Goal: Transaction & Acquisition: Purchase product/service

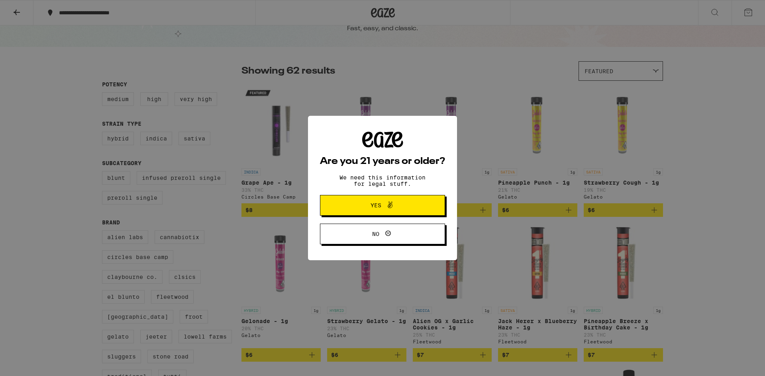
click at [392, 209] on icon at bounding box center [390, 205] width 10 height 10
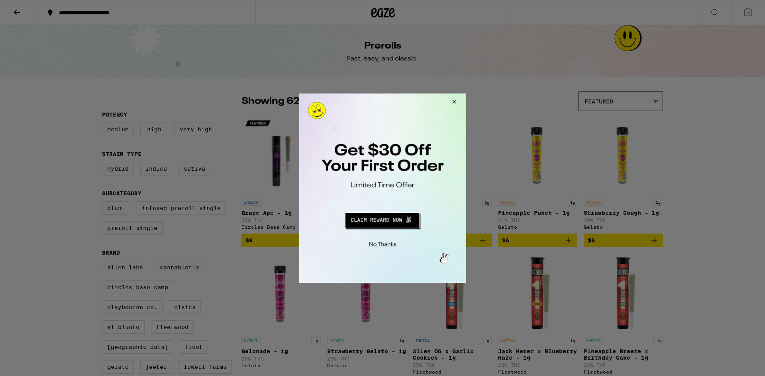
click at [114, 14] on div at bounding box center [382, 188] width 765 height 376
click at [389, 218] on button "Redirect to URL" at bounding box center [381, 219] width 139 height 19
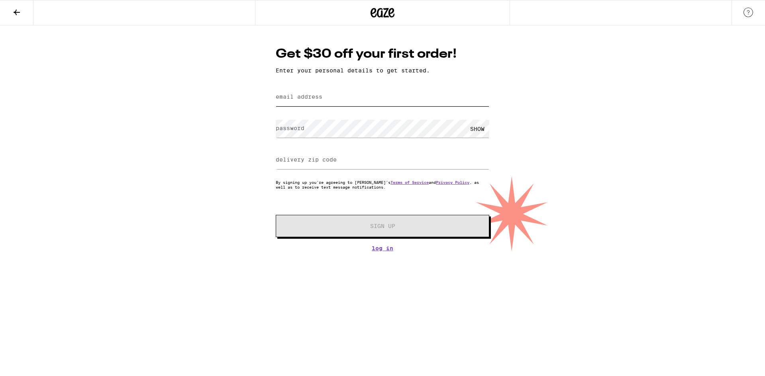
click at [311, 103] on input "email address" at bounding box center [383, 97] width 214 height 18
type input "[EMAIL_ADDRESS][DOMAIN_NAME]"
type input "92335"
click at [476, 129] on div "SHOW" at bounding box center [477, 129] width 24 height 18
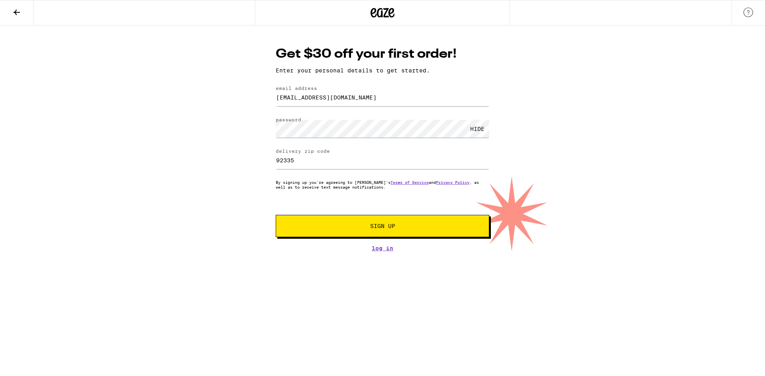
click at [403, 227] on span "Sign Up" at bounding box center [382, 226] width 159 height 6
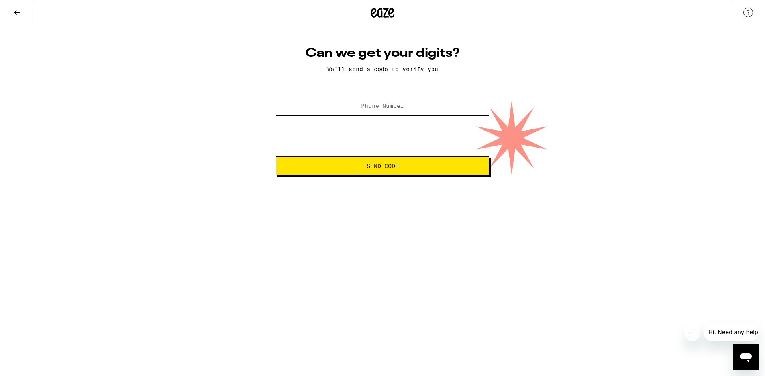
click at [418, 107] on input "Phone Number" at bounding box center [383, 107] width 214 height 18
type input "[PHONE_NUMBER]"
click at [392, 164] on span "Send Code" at bounding box center [382, 166] width 32 height 6
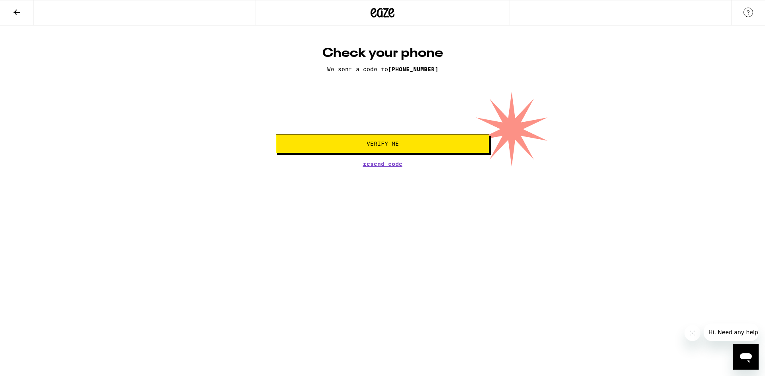
click at [348, 110] on input "tel" at bounding box center [347, 107] width 16 height 24
type input "2"
type input "7"
type input "3"
type input "0"
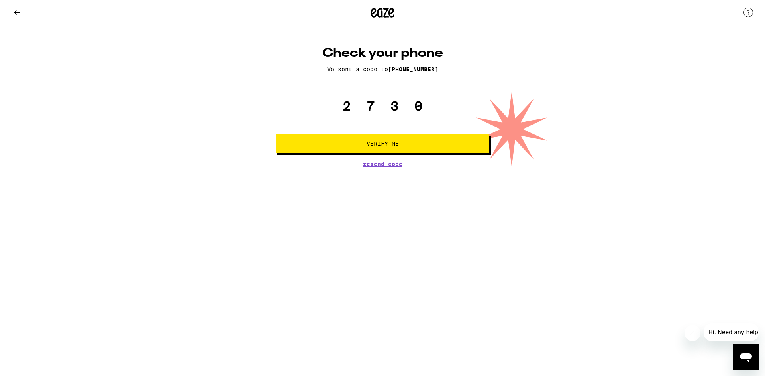
click at [276, 134] on button "Verify Me" at bounding box center [383, 143] width 214 height 19
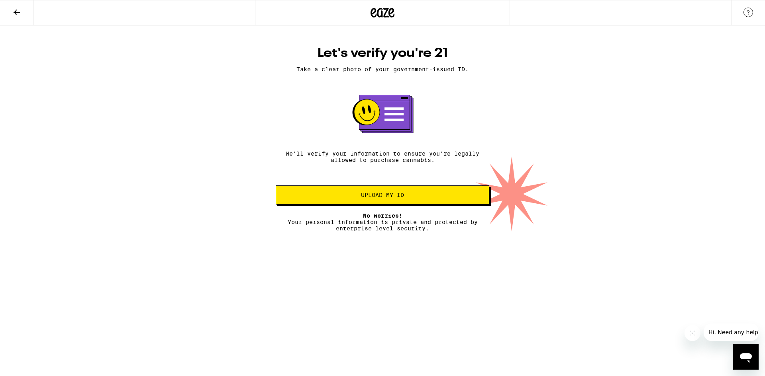
click at [400, 205] on button "Upload my ID" at bounding box center [383, 195] width 214 height 19
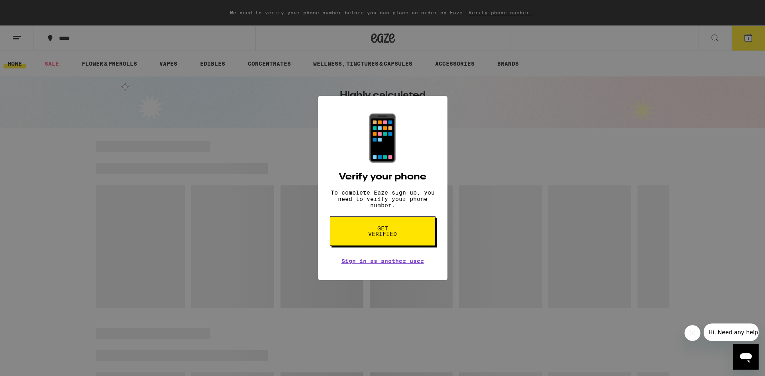
click at [409, 236] on button "Get verified" at bounding box center [383, 231] width 106 height 29
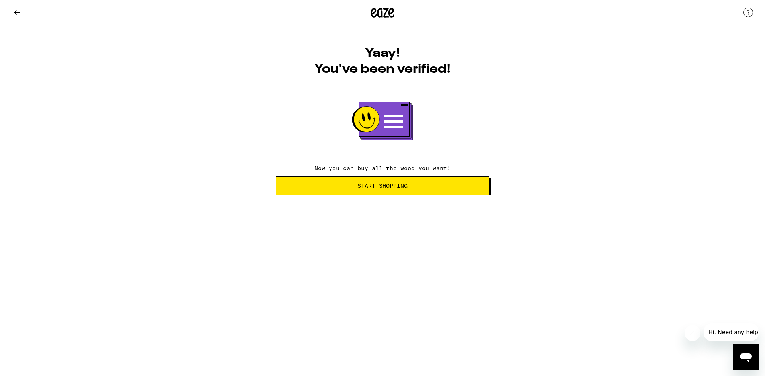
click at [397, 193] on button "Start Shopping" at bounding box center [383, 185] width 214 height 19
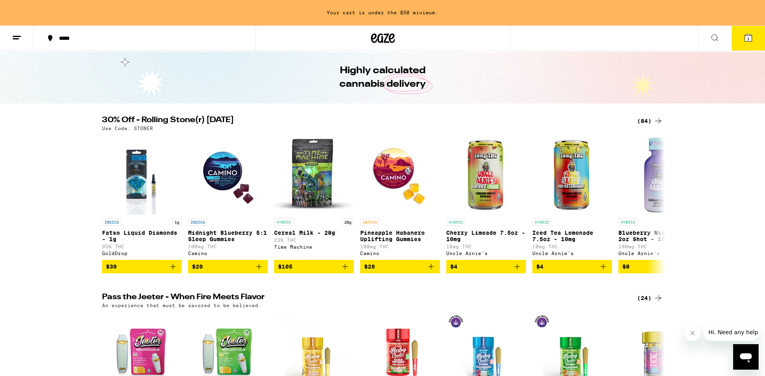
scroll to position [2, 0]
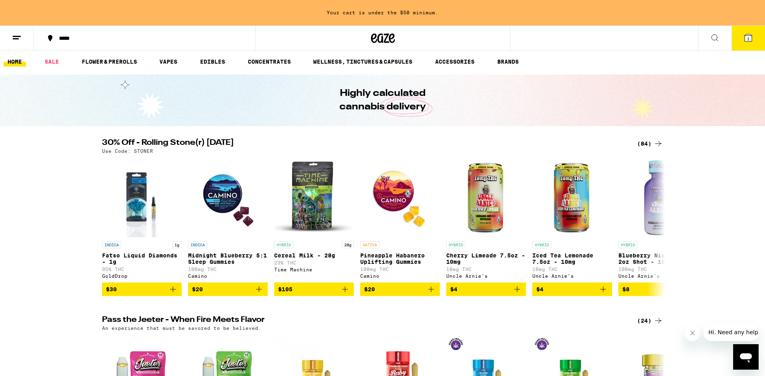
click at [741, 37] on button "1" at bounding box center [747, 38] width 33 height 25
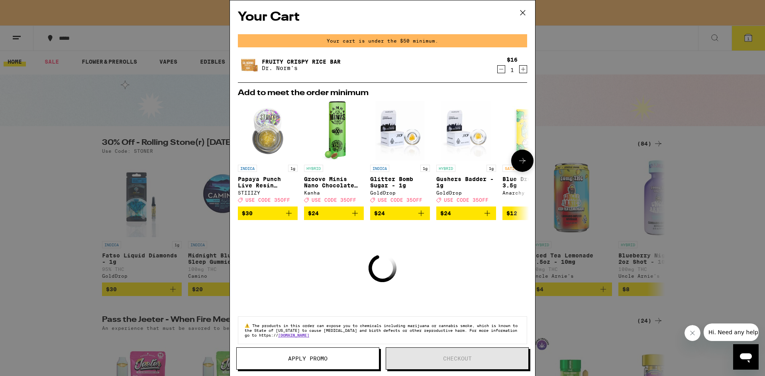
click at [525, 161] on icon at bounding box center [522, 161] width 10 height 10
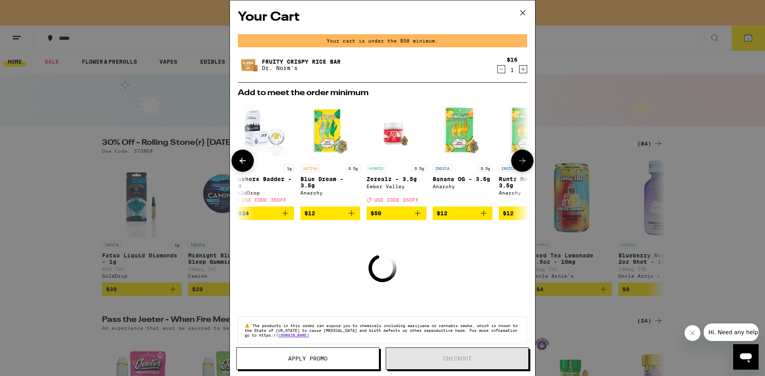
scroll to position [0, 202]
click at [325, 121] on img "Open page for Blue Dream - 3.5g from Anarchy" at bounding box center [330, 131] width 60 height 60
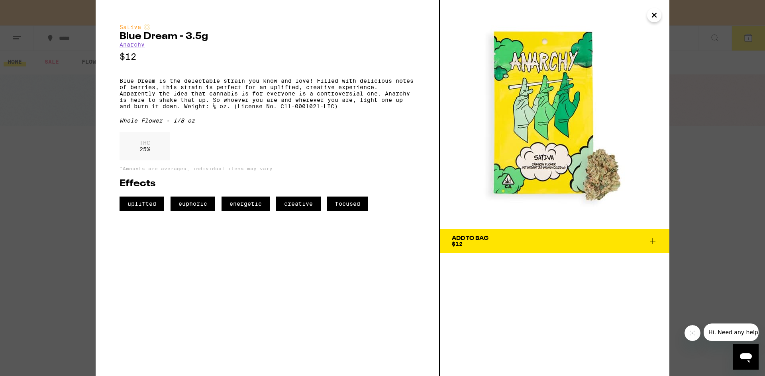
click at [655, 16] on icon "Close" at bounding box center [654, 15] width 10 height 12
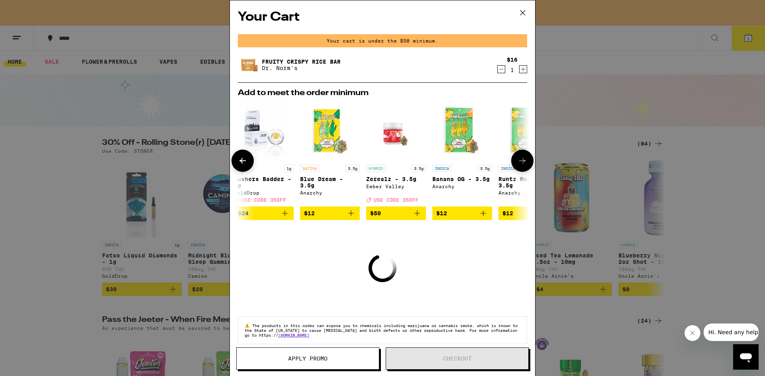
click at [523, 161] on icon at bounding box center [522, 161] width 10 height 10
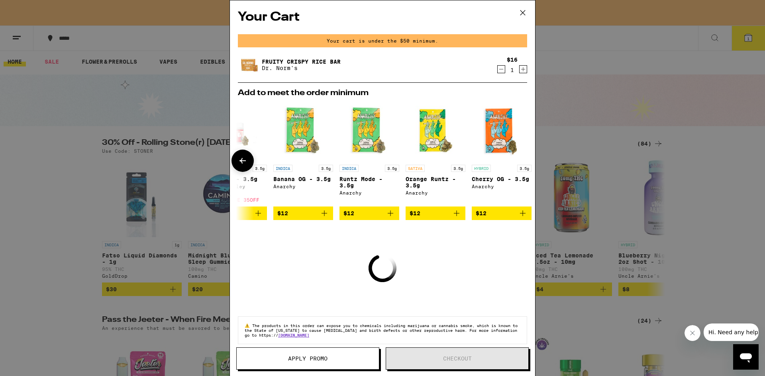
scroll to position [0, 372]
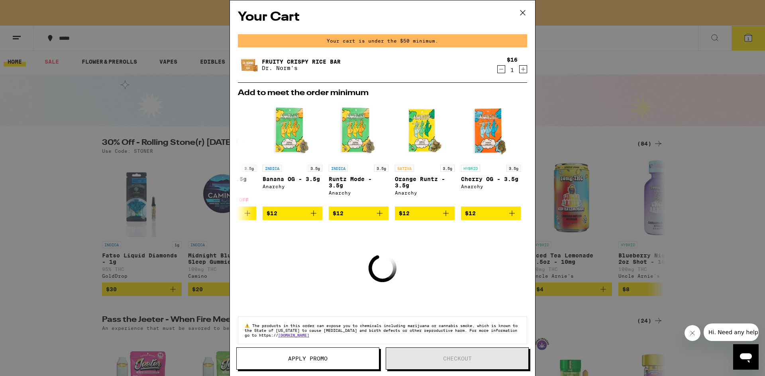
click at [618, 147] on div "Your Cart Your cart is under the $50 minimum. Fruity Crispy Rice Bar Dr. [PERSO…" at bounding box center [382, 188] width 765 height 376
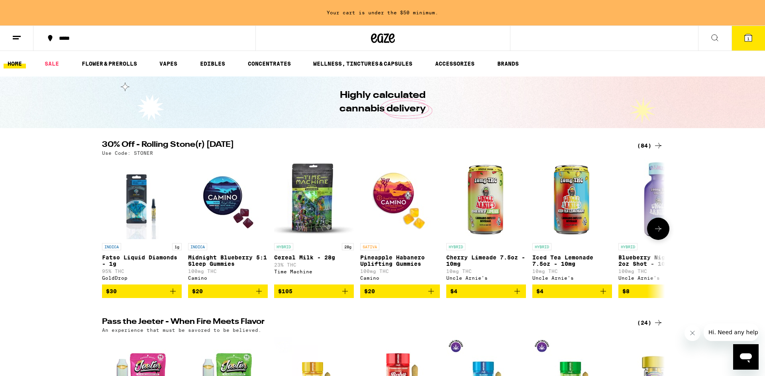
click at [659, 234] on icon at bounding box center [658, 229] width 10 height 10
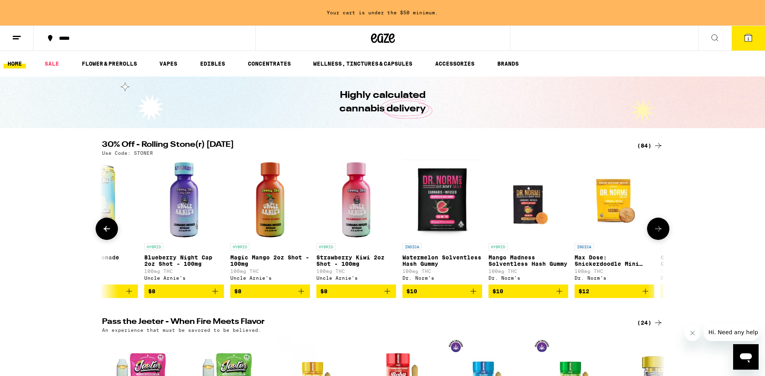
click at [659, 234] on icon at bounding box center [658, 229] width 10 height 10
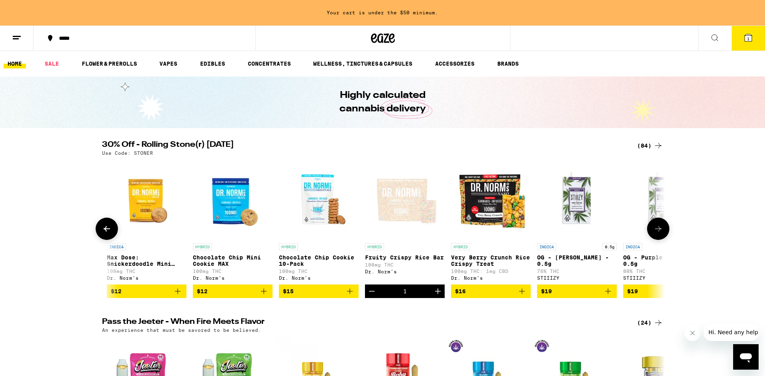
scroll to position [0, 948]
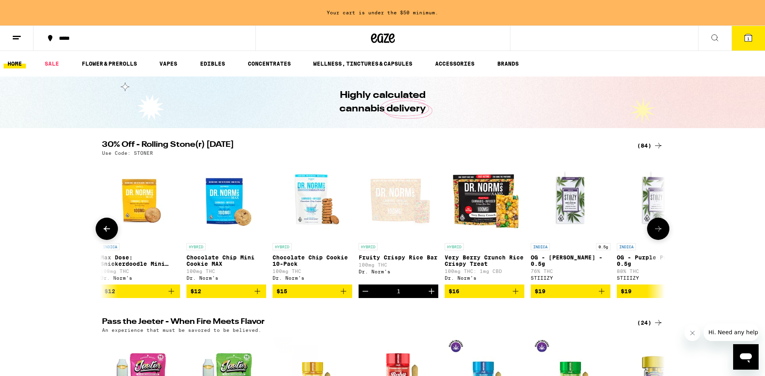
click at [664, 233] on button at bounding box center [658, 229] width 22 height 22
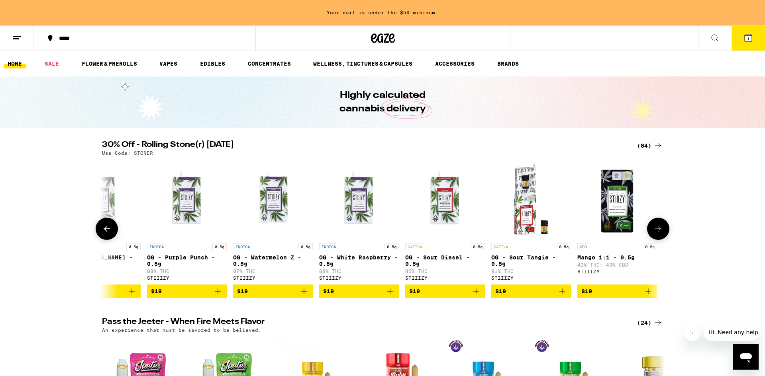
scroll to position [0, 1422]
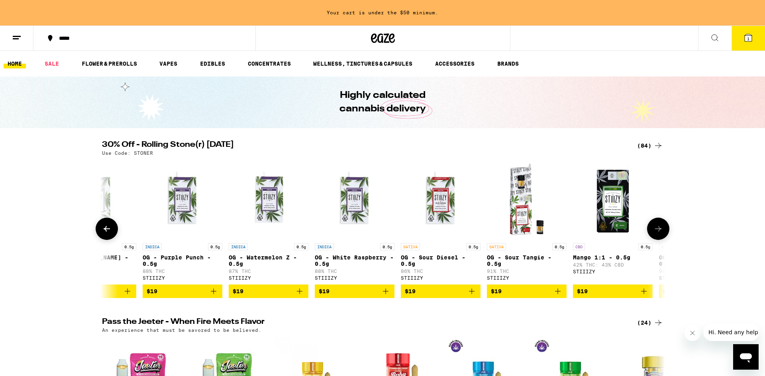
click at [663, 234] on button at bounding box center [658, 229] width 22 height 22
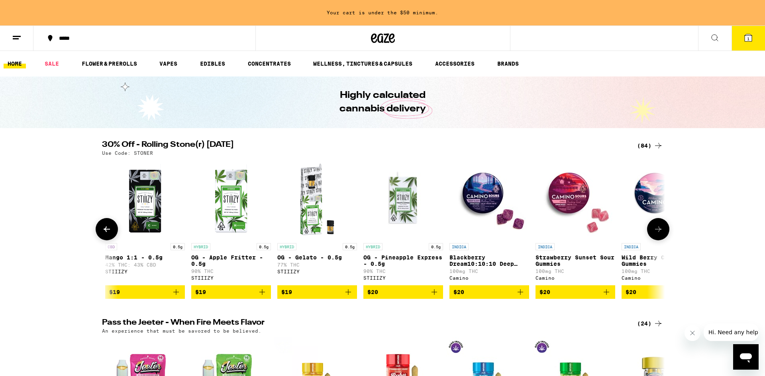
scroll to position [0, 1896]
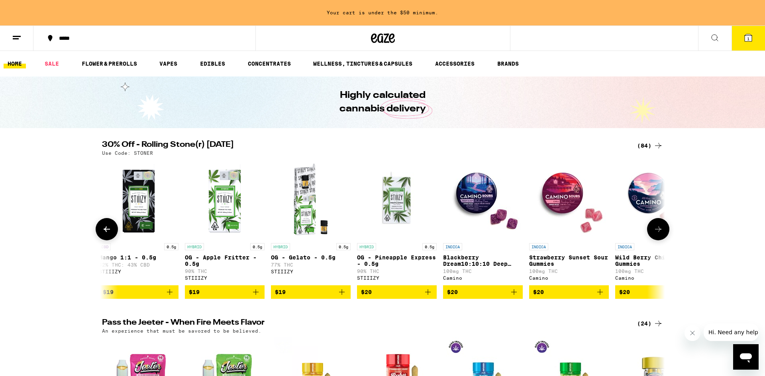
click at [663, 234] on button at bounding box center [658, 229] width 22 height 22
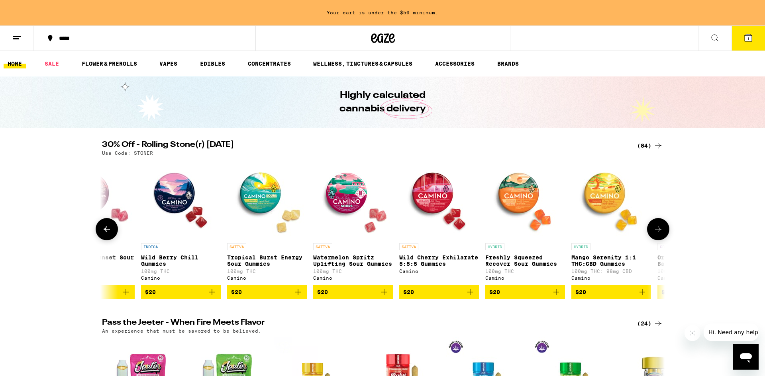
click at [663, 234] on button at bounding box center [658, 229] width 22 height 22
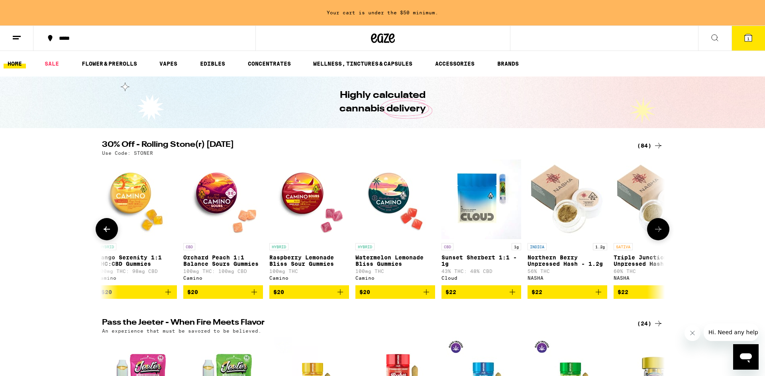
click at [663, 234] on button at bounding box center [658, 229] width 22 height 22
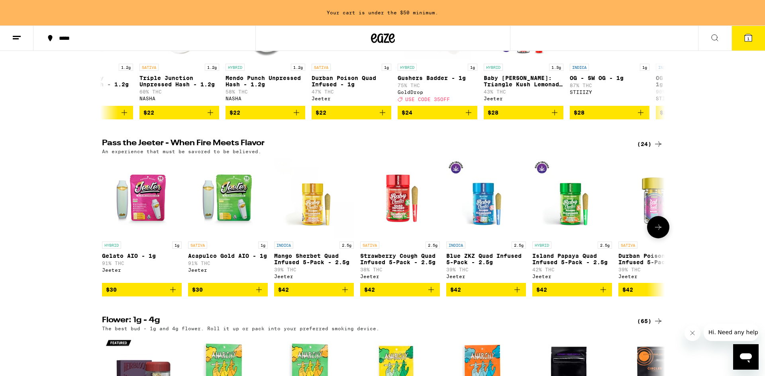
scroll to position [180, 0]
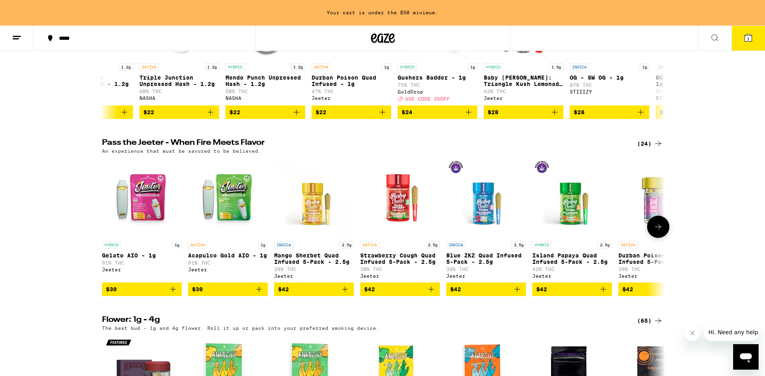
click at [660, 232] on icon at bounding box center [658, 227] width 10 height 10
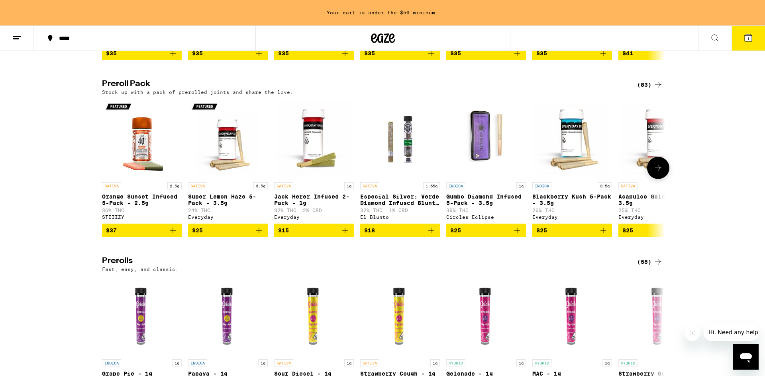
scroll to position [1557, 0]
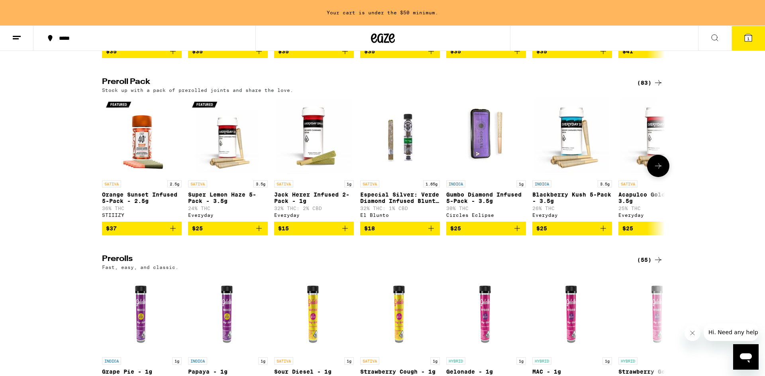
click at [657, 171] on icon at bounding box center [658, 166] width 10 height 10
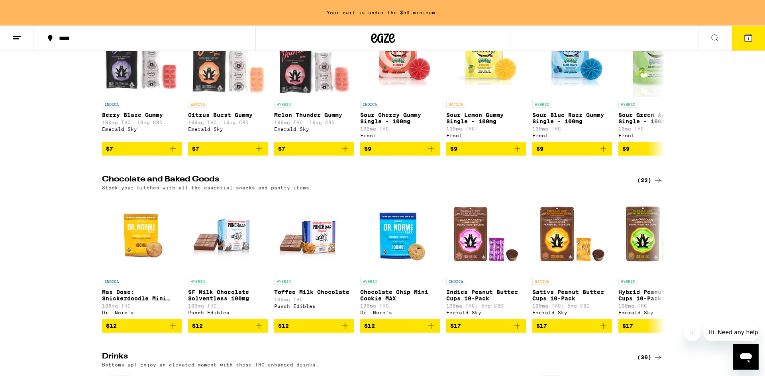
scroll to position [1987, 0]
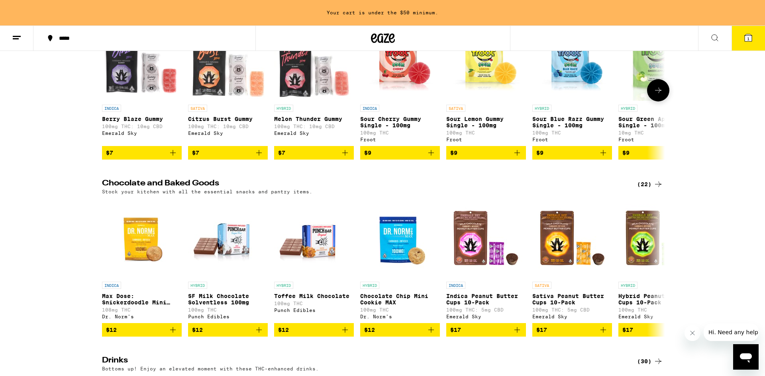
click at [428, 158] on icon "Add to bag" at bounding box center [431, 153] width 10 height 10
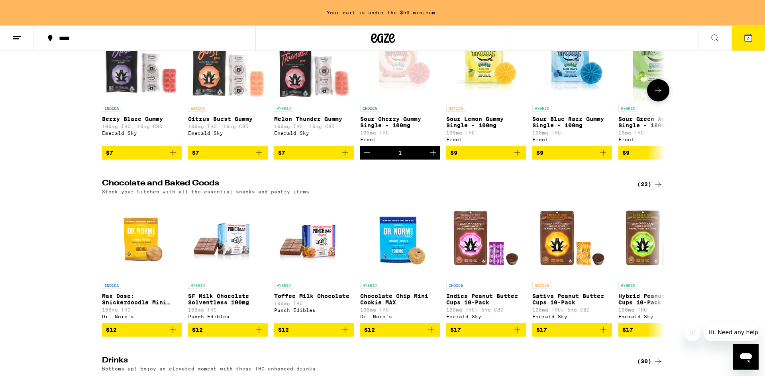
click at [597, 158] on span "$9" at bounding box center [572, 153] width 72 height 10
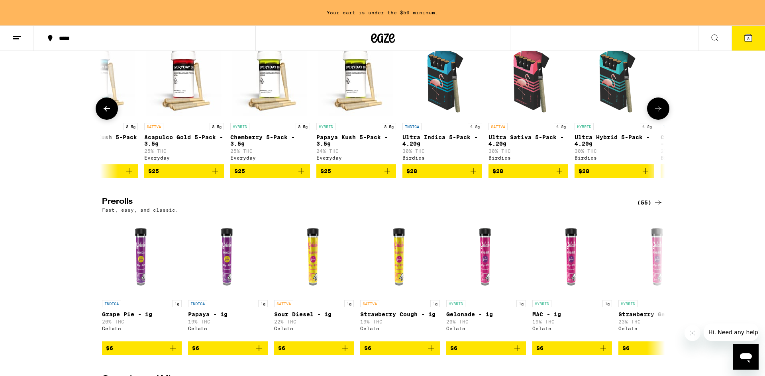
scroll to position [1611, 0]
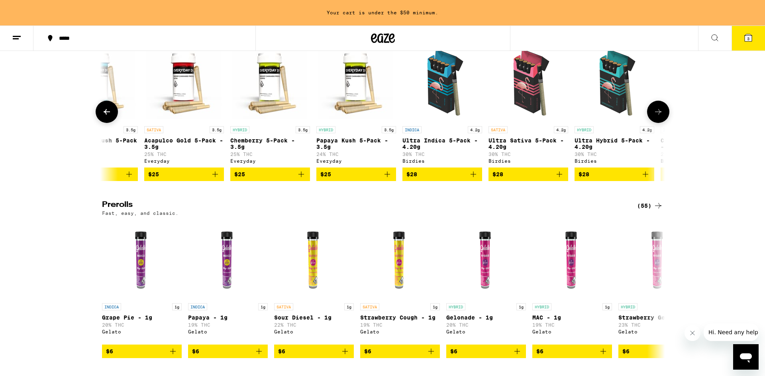
click at [656, 123] on button at bounding box center [658, 112] width 22 height 22
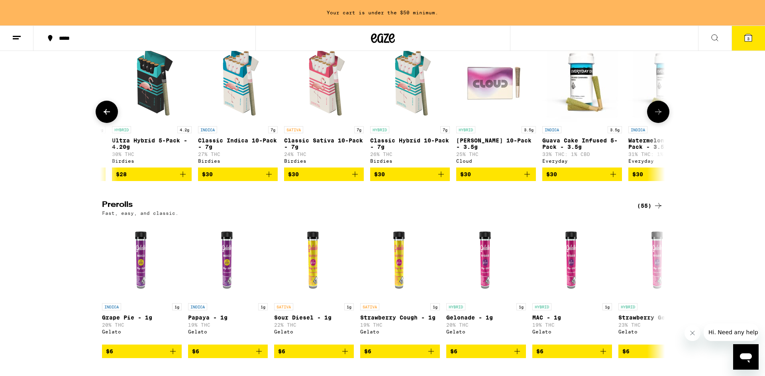
scroll to position [0, 948]
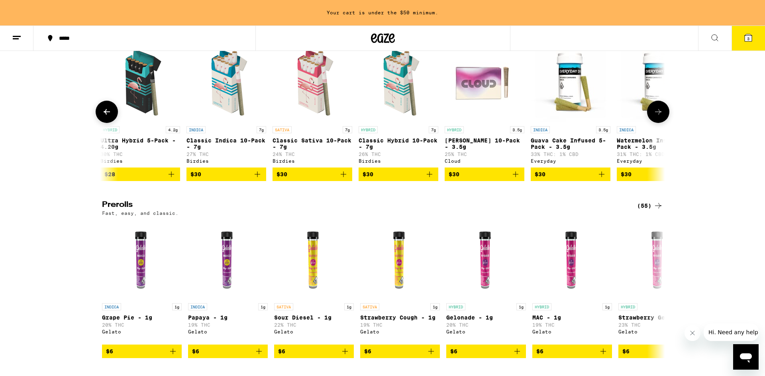
click at [658, 117] on icon at bounding box center [658, 112] width 10 height 10
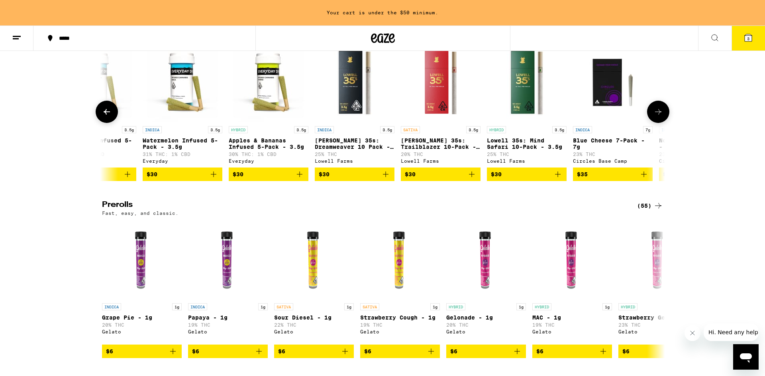
click at [658, 117] on icon at bounding box center [658, 112] width 10 height 10
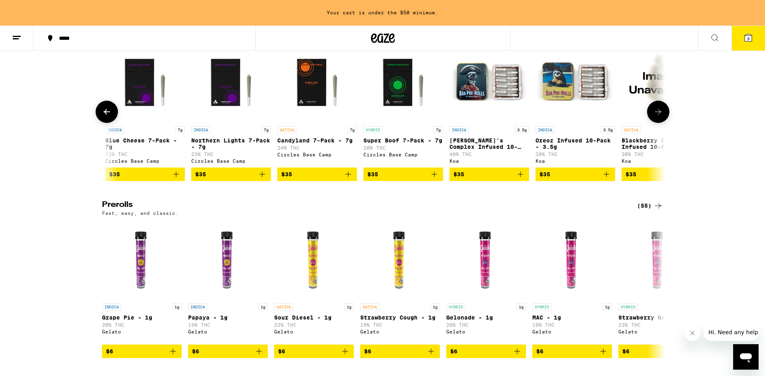
scroll to position [0, 1896]
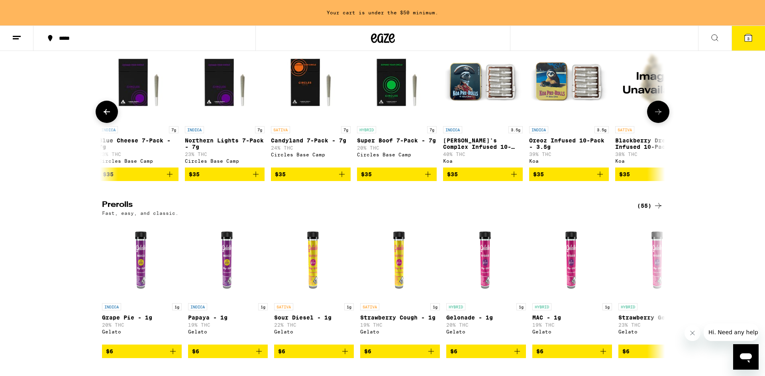
click at [658, 117] on icon at bounding box center [658, 112] width 10 height 10
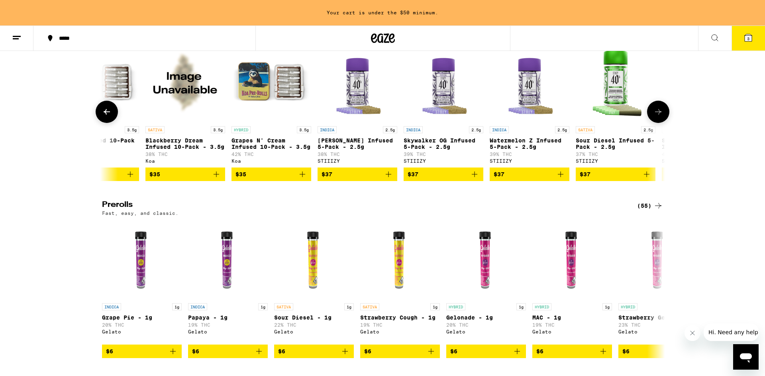
scroll to position [0, 2370]
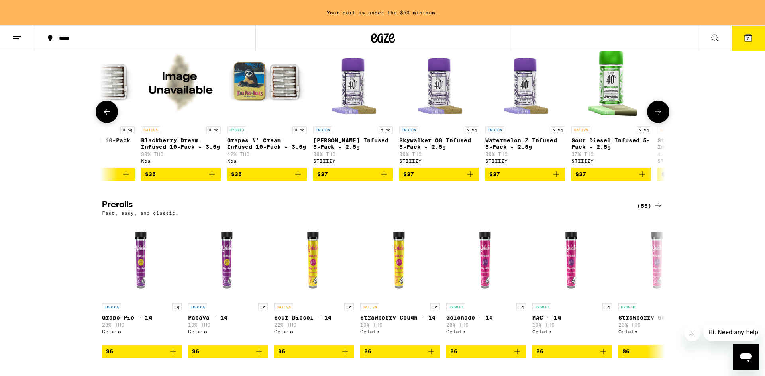
click at [384, 179] on icon "Add to bag" at bounding box center [384, 175] width 10 height 10
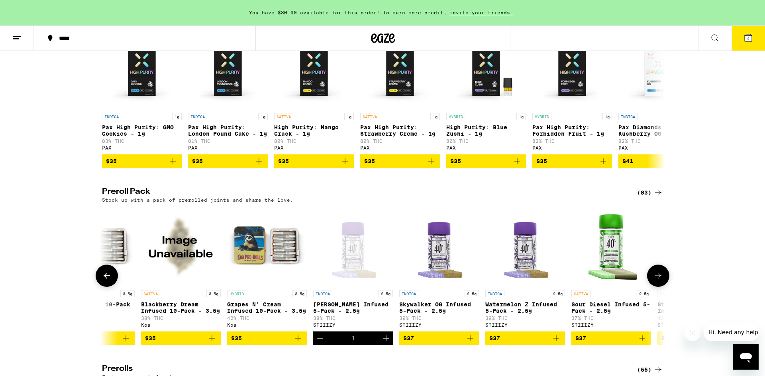
scroll to position [1409, 0]
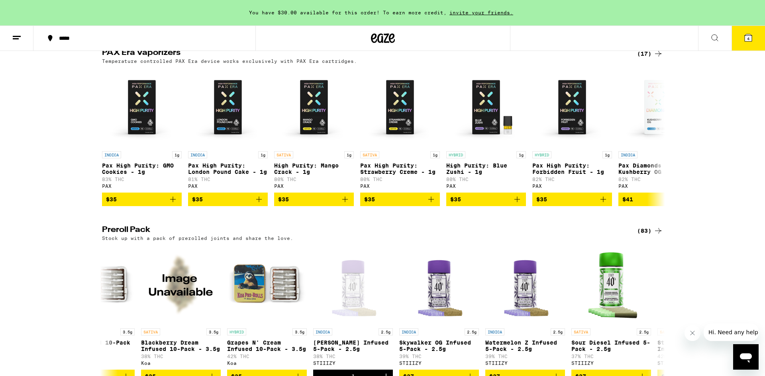
click at [747, 34] on icon at bounding box center [748, 37] width 7 height 7
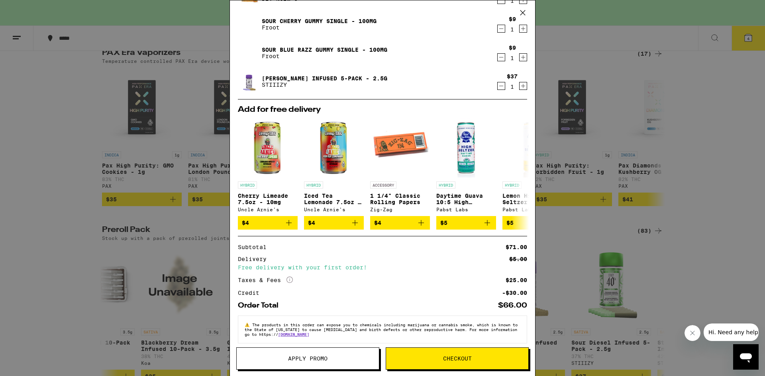
scroll to position [79, 0]
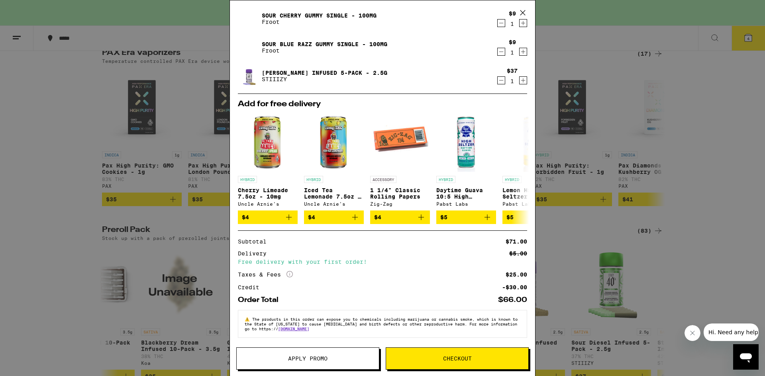
click at [313, 359] on span "Apply Promo" at bounding box center [307, 359] width 39 height 6
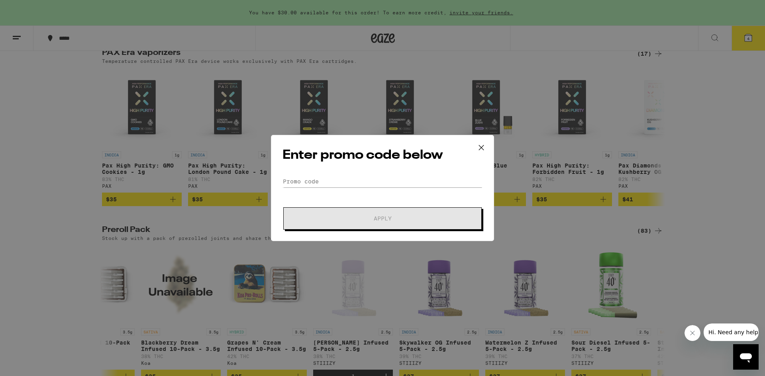
click at [480, 144] on icon at bounding box center [481, 148] width 12 height 12
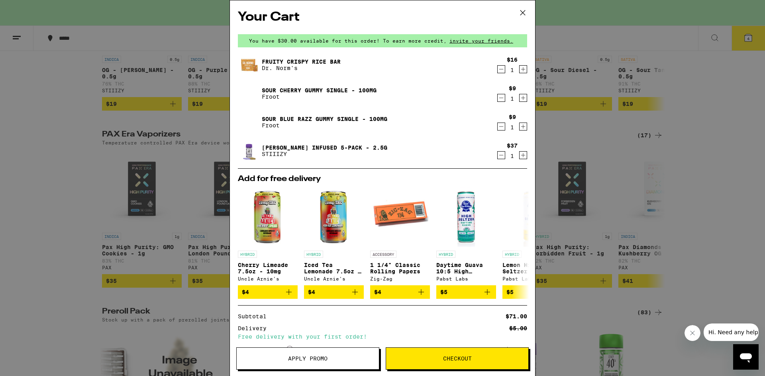
scroll to position [79, 0]
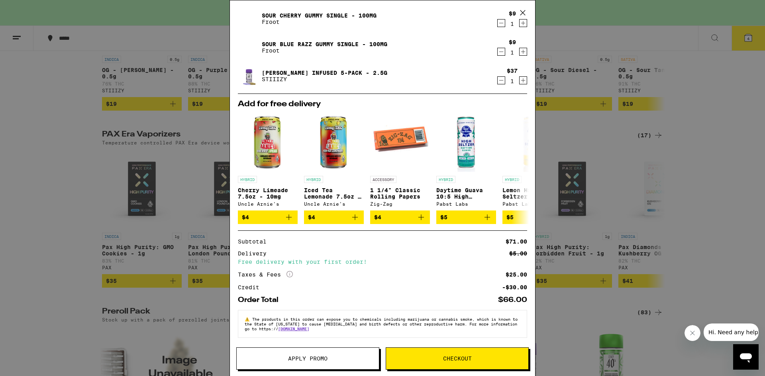
click at [48, 251] on div "Your Cart You have $30.00 available for this order! To earn more credit, invite…" at bounding box center [382, 188] width 765 height 376
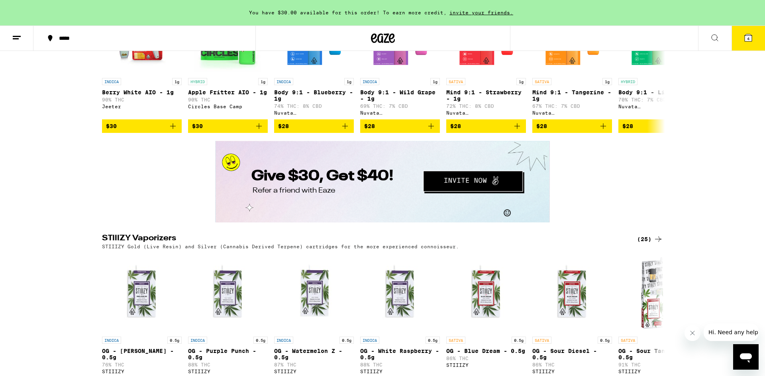
scroll to position [1029, 0]
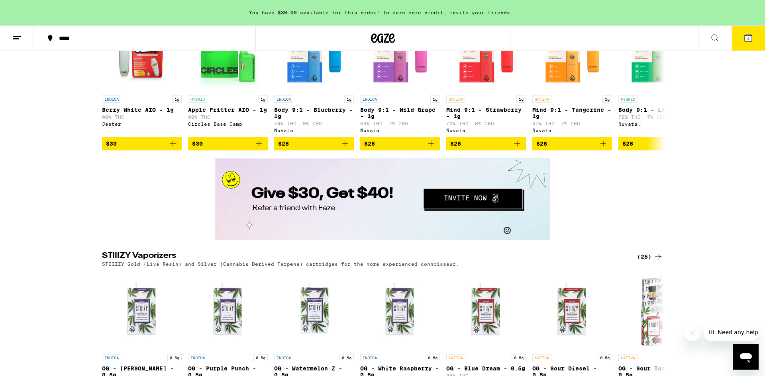
click at [18, 45] on button at bounding box center [16, 38] width 33 height 25
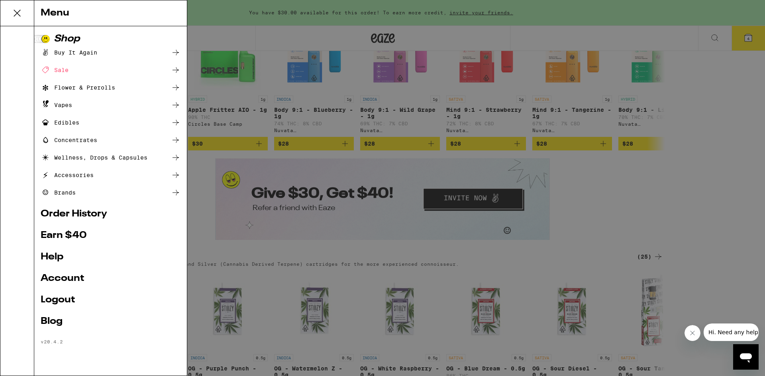
click at [81, 74] on div "Sale" at bounding box center [111, 70] width 140 height 10
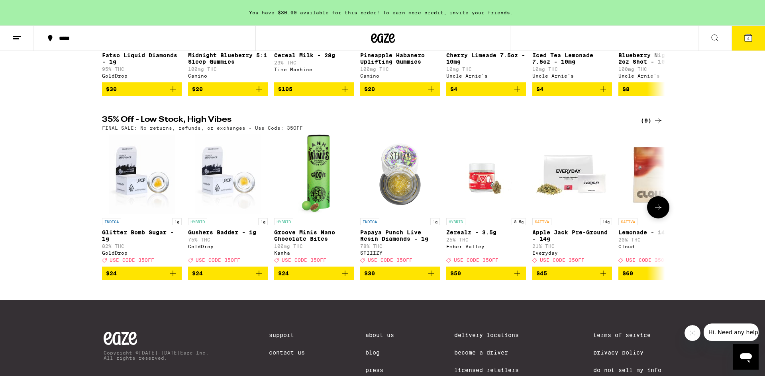
scroll to position [201, 0]
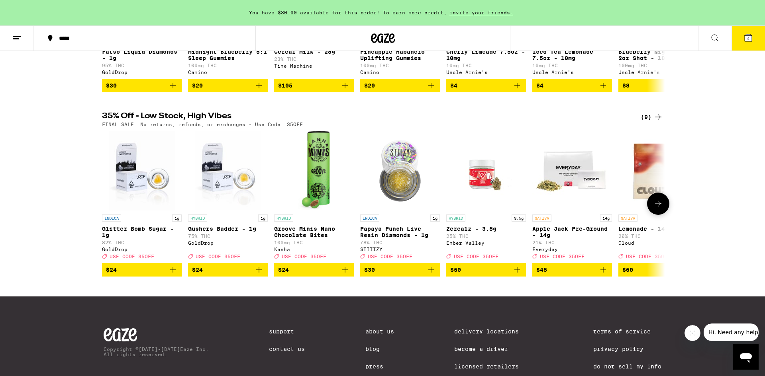
click at [656, 209] on icon at bounding box center [658, 204] width 10 height 10
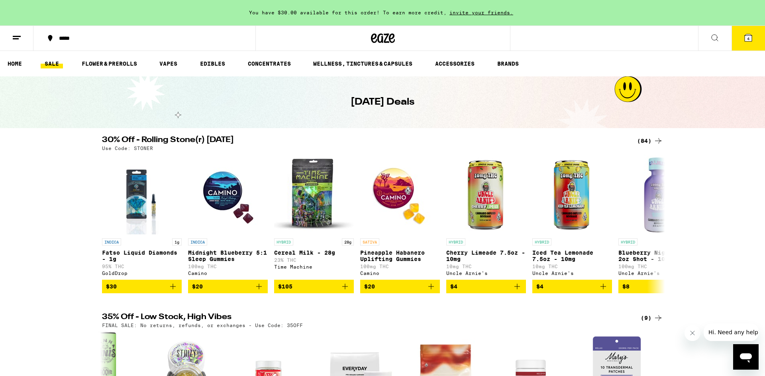
scroll to position [2, 0]
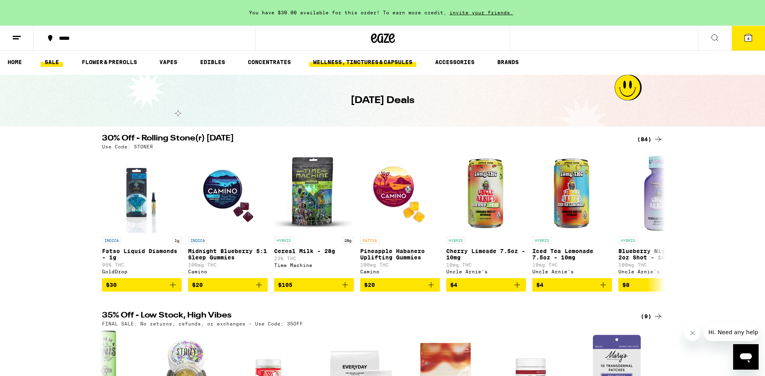
click at [341, 63] on link "WELLNESS, TINCTURES & CAPSULES" at bounding box center [362, 62] width 107 height 10
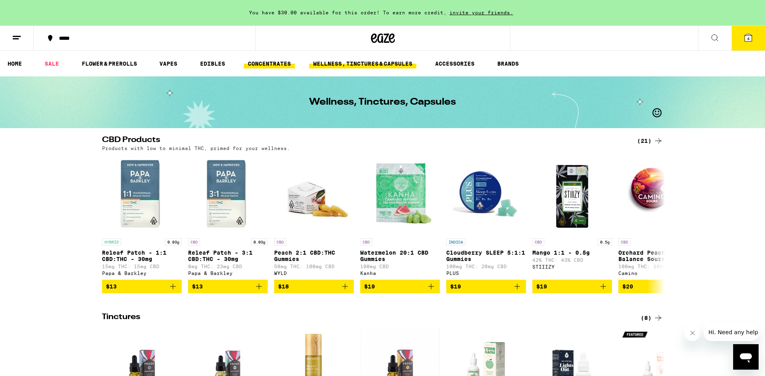
click at [269, 65] on link "CONCENTRATES" at bounding box center [269, 64] width 51 height 10
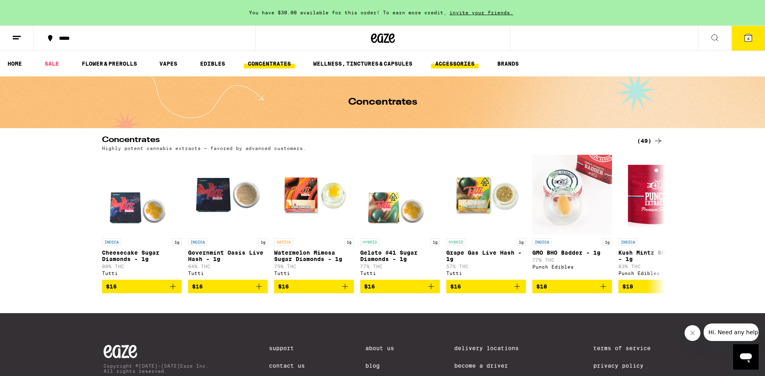
click at [455, 66] on link "ACCESSORIES" at bounding box center [454, 64] width 47 height 10
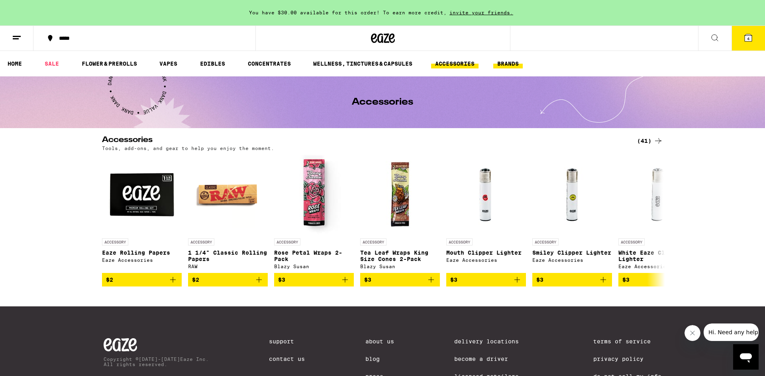
click at [510, 64] on link "BRANDS" at bounding box center [507, 64] width 29 height 10
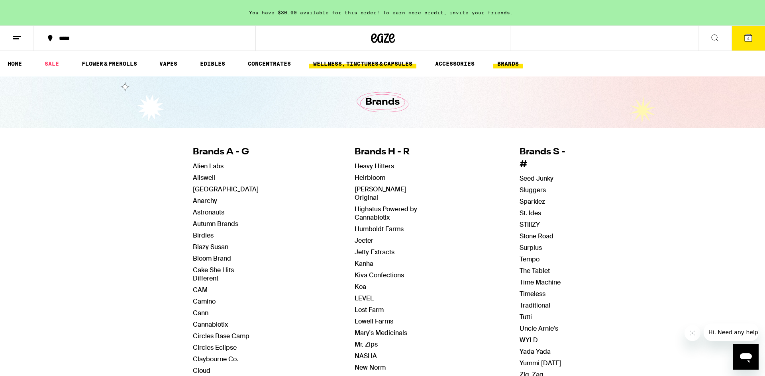
click at [391, 61] on link "WELLNESS, TINCTURES & CAPSULES" at bounding box center [362, 64] width 107 height 10
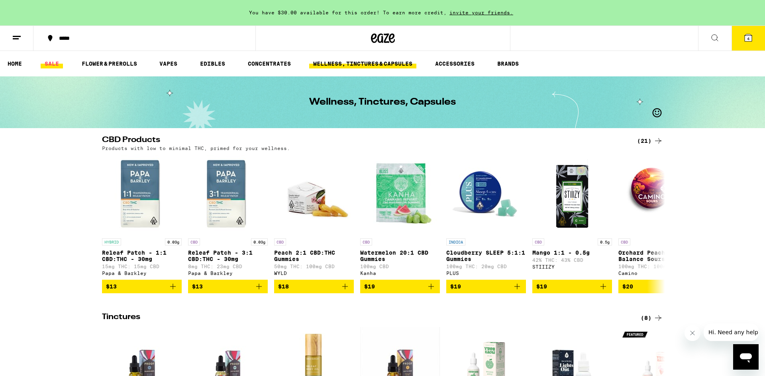
click at [49, 61] on link "SALE" at bounding box center [52, 64] width 22 height 10
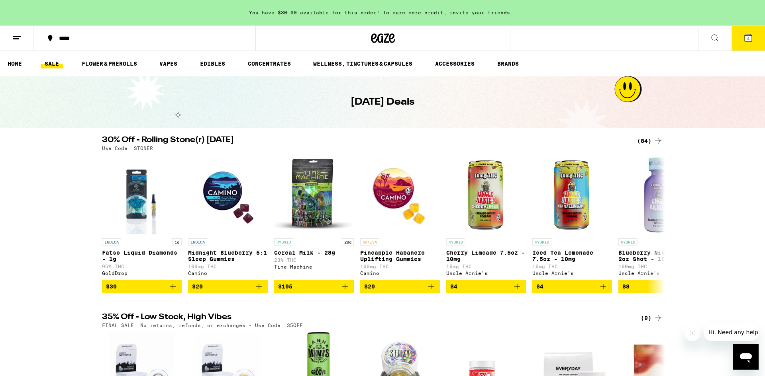
click at [19, 69] on ul "HOME SALE FLOWER & PREROLLS VAPES EDIBLES CONCENTRATES WELLNESS, TINCTURES & CA…" at bounding box center [382, 63] width 765 height 25
click at [17, 66] on link "HOME" at bounding box center [15, 64] width 22 height 10
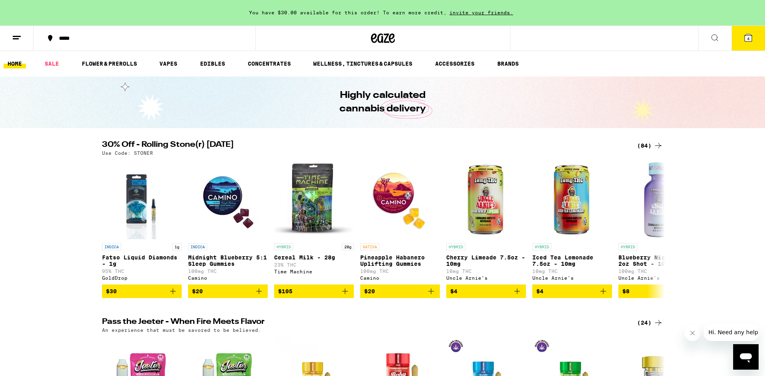
click at [21, 28] on button at bounding box center [16, 38] width 33 height 25
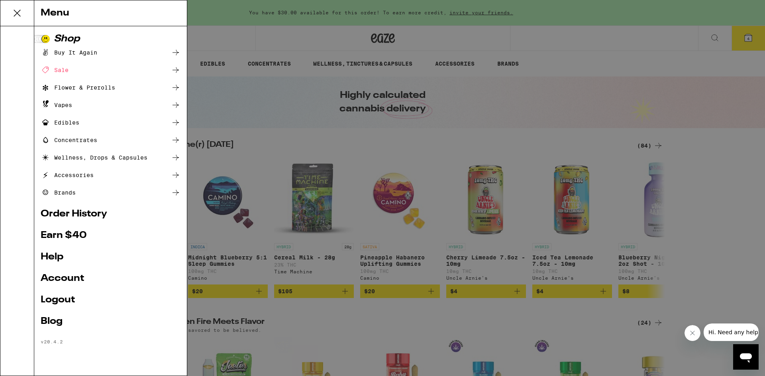
click at [91, 159] on div "Wellness, Drops & Capsules" at bounding box center [94, 158] width 107 height 10
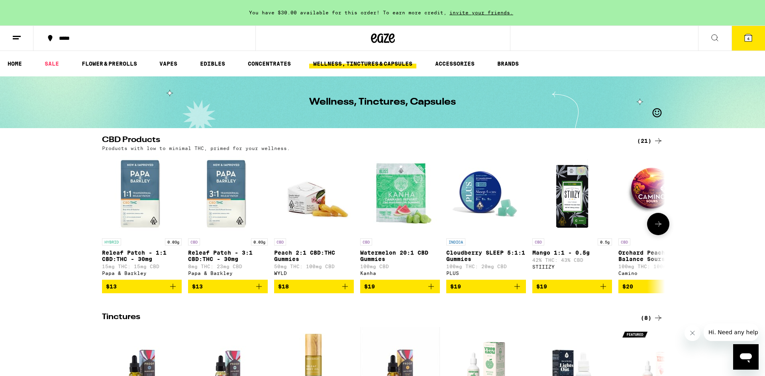
click at [570, 198] on img "Open page for Mango 1:1 - 0.5g from STIIIZY" at bounding box center [572, 195] width 80 height 80
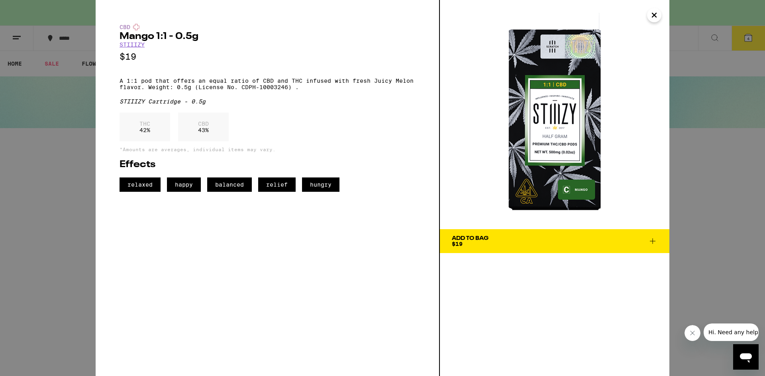
click at [672, 165] on div "CBD Mango 1:1 - 0.5g STIIIZY $19 A 1:1 pod that offers an equal ratio of CBD an…" at bounding box center [382, 188] width 765 height 376
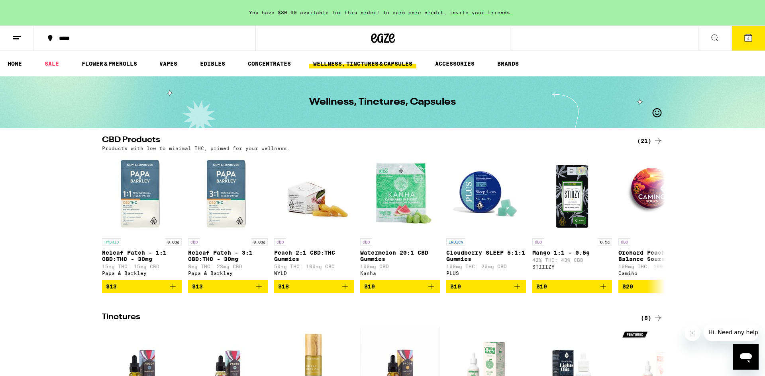
click at [742, 41] on button "4" at bounding box center [747, 38] width 33 height 25
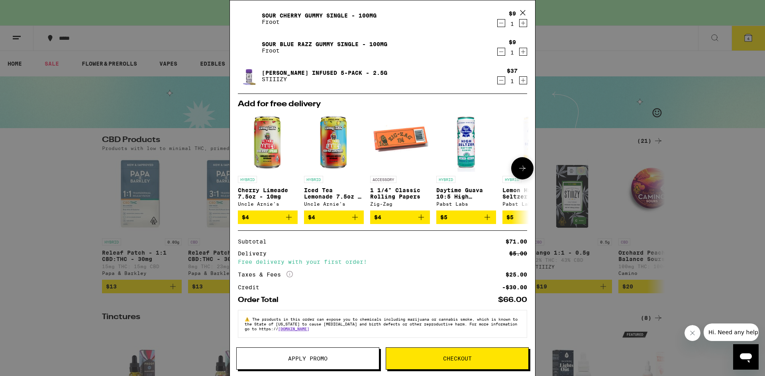
scroll to position [79, 0]
click at [359, 359] on span "Apply Promo" at bounding box center [308, 359] width 142 height 6
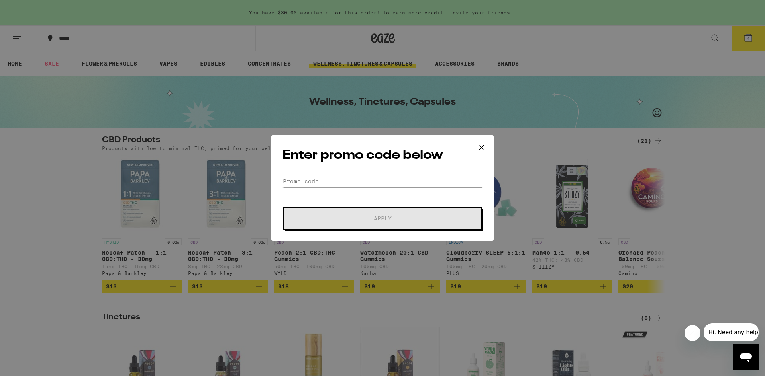
click at [491, 139] on button at bounding box center [481, 147] width 25 height 25
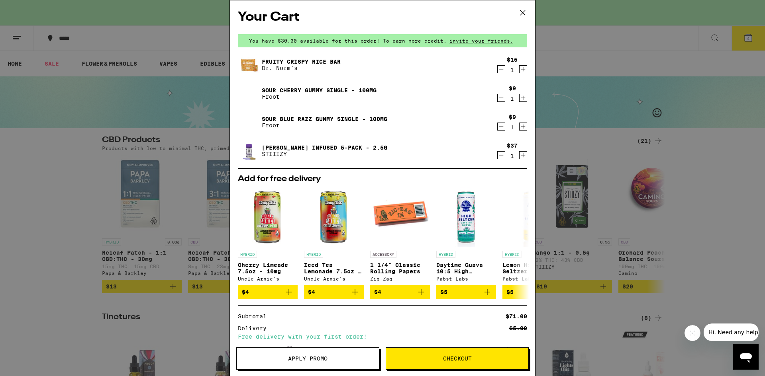
click at [522, 14] on icon at bounding box center [523, 13] width 12 height 12
